Goal: Information Seeking & Learning: Understand process/instructions

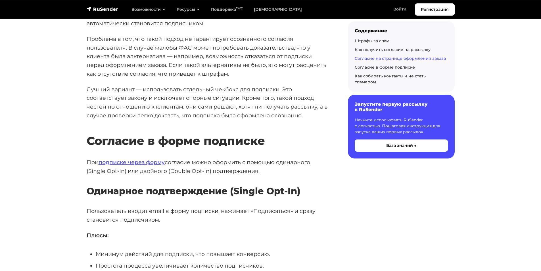
scroll to position [937, 0]
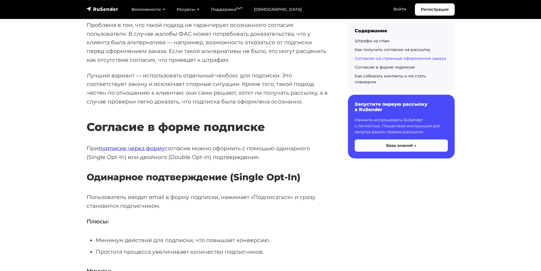
click at [156, 148] on link "подписке через форму" at bounding box center [131, 148] width 66 height 7
